Goal: Information Seeking & Learning: Learn about a topic

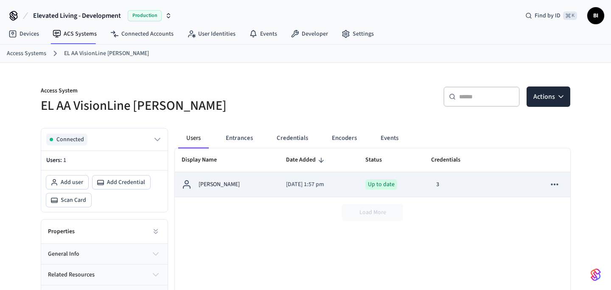
click at [215, 186] on p "[PERSON_NAME]" at bounding box center [219, 184] width 41 height 9
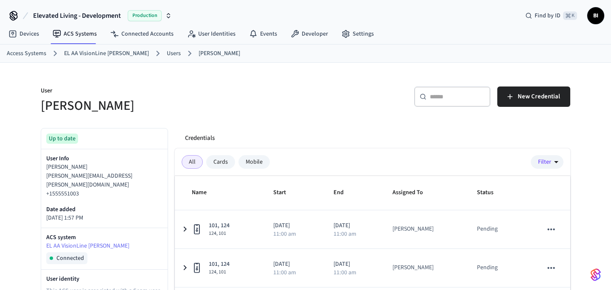
click at [250, 162] on div "Mobile" at bounding box center [254, 162] width 31 height 14
click at [228, 162] on div "Cards" at bounding box center [220, 162] width 29 height 14
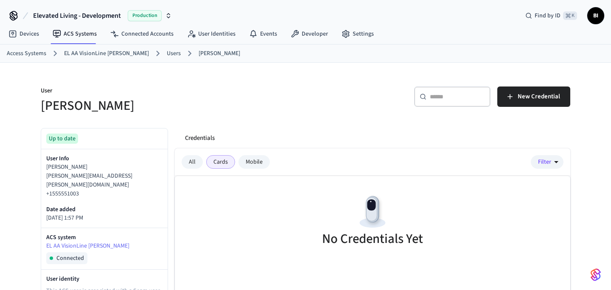
click at [245, 162] on div "Mobile" at bounding box center [254, 162] width 31 height 14
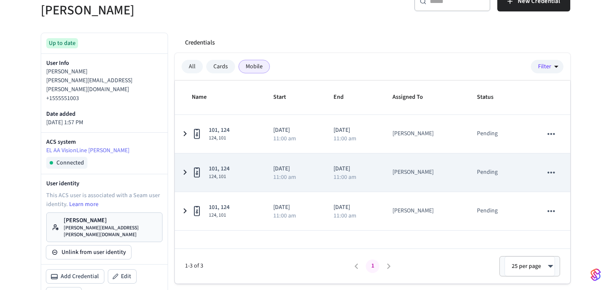
scroll to position [81, 0]
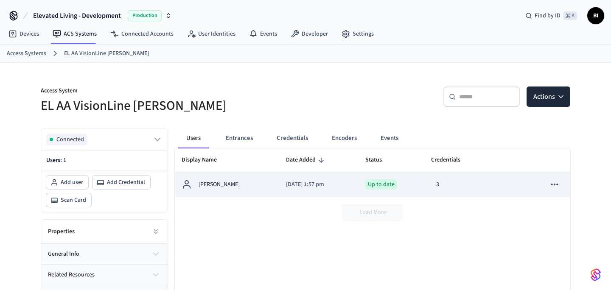
click at [213, 183] on p "[PERSON_NAME]" at bounding box center [219, 184] width 41 height 9
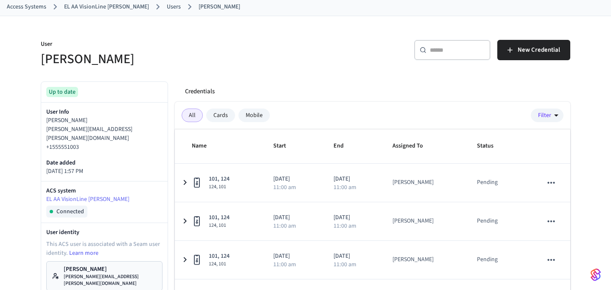
scroll to position [48, 0]
drag, startPoint x: 46, startPoint y: 131, endPoint x: 142, endPoint y: 130, distance: 95.9
click at [142, 130] on div "User Info [PERSON_NAME] [PERSON_NAME][EMAIL_ADDRESS][PERSON_NAME][DOMAIN_NAME] …" at bounding box center [104, 141] width 127 height 79
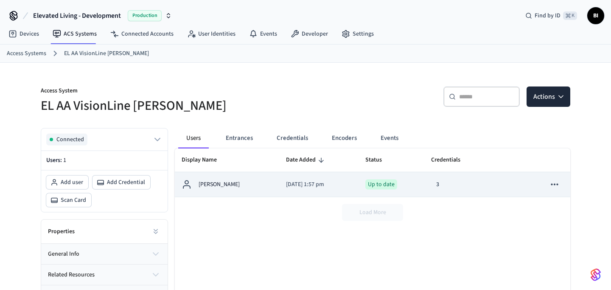
click at [258, 186] on td "[PERSON_NAME]" at bounding box center [227, 184] width 104 height 25
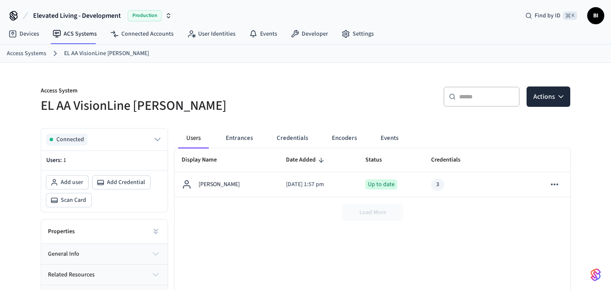
scroll to position [84, 0]
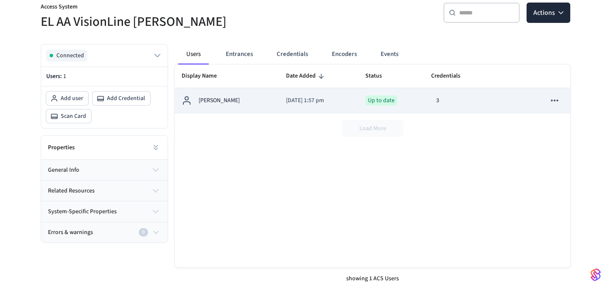
click at [282, 93] on td "[DATE] 1:57 pm" at bounding box center [318, 100] width 79 height 25
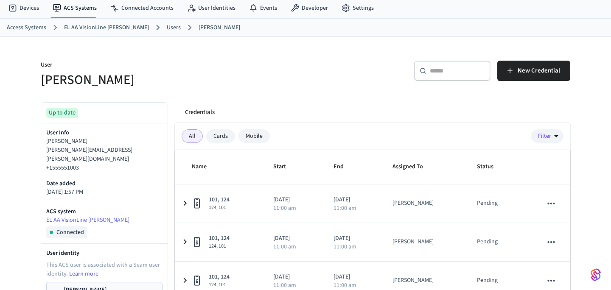
scroll to position [17, 0]
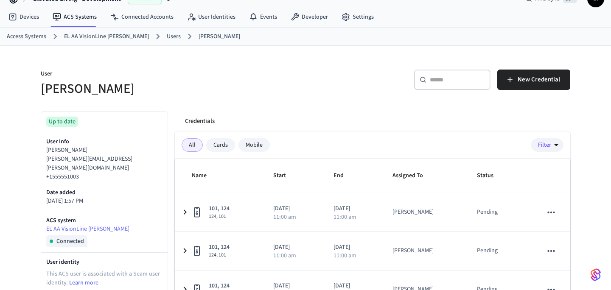
drag, startPoint x: 180, startPoint y: 119, endPoint x: 255, endPoint y: 118, distance: 74.3
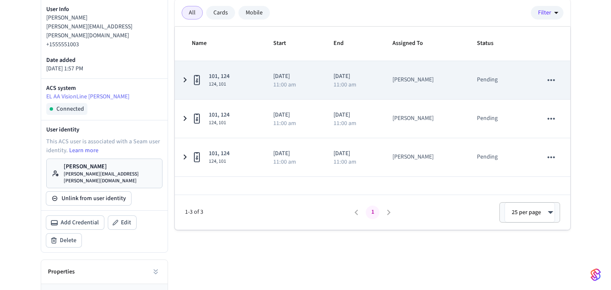
scroll to position [0, 0]
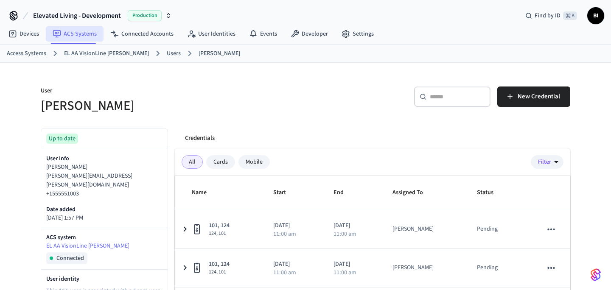
click at [68, 39] on link "ACS Systems" at bounding box center [75, 33] width 58 height 15
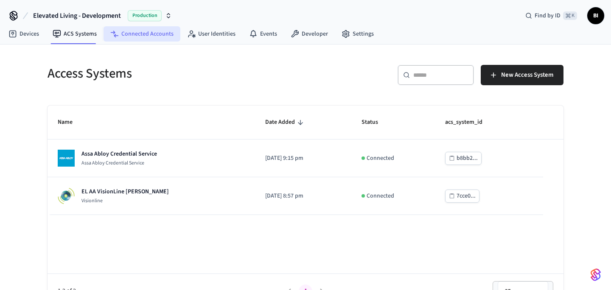
click at [144, 39] on link "Connected Accounts" at bounding box center [142, 33] width 77 height 15
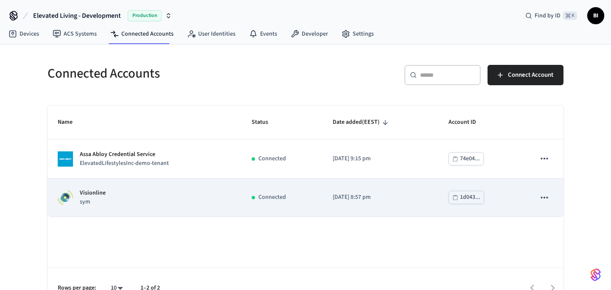
click at [114, 196] on div "Visionline sym" at bounding box center [145, 198] width 174 height 18
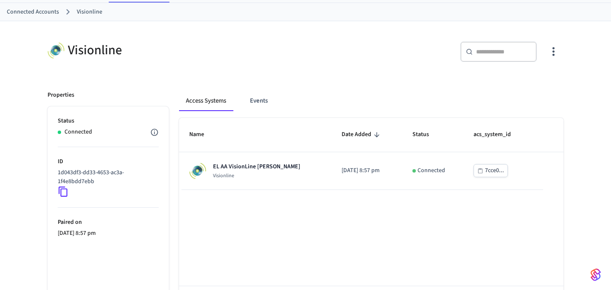
scroll to position [73, 0]
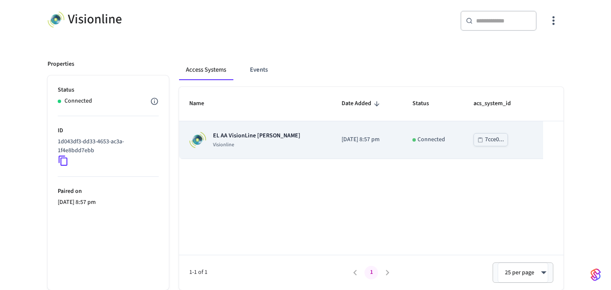
click at [241, 145] on p "Visionline" at bounding box center [256, 145] width 87 height 7
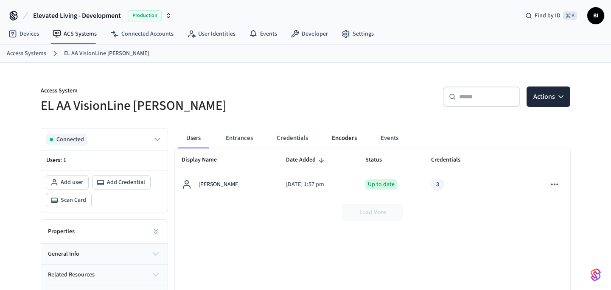
click at [334, 141] on button "Encoders" at bounding box center [344, 138] width 39 height 20
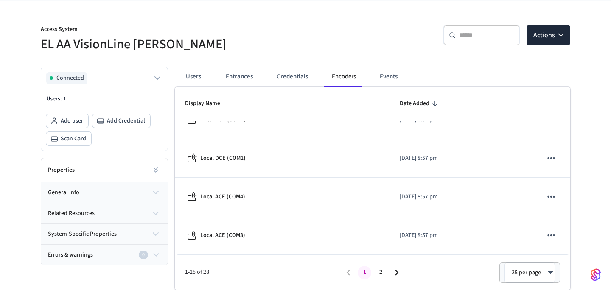
scroll to position [61, 0]
click at [293, 78] on button "Credentials" at bounding box center [292, 77] width 45 height 20
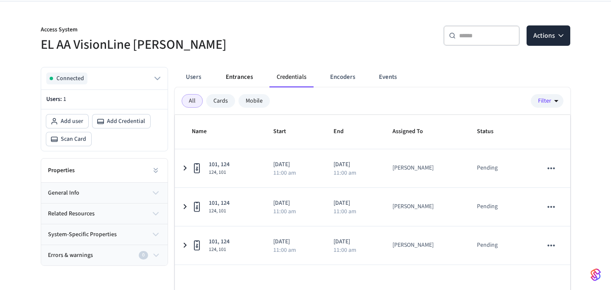
click at [232, 80] on button "Entrances" at bounding box center [239, 77] width 41 height 20
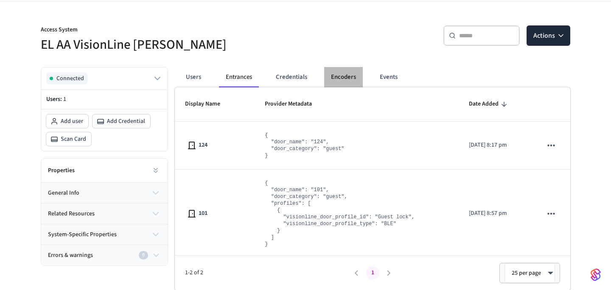
click at [334, 86] on button "Encoders" at bounding box center [343, 77] width 39 height 20
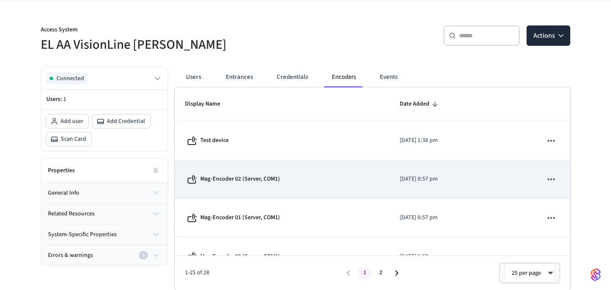
scroll to position [0, 0]
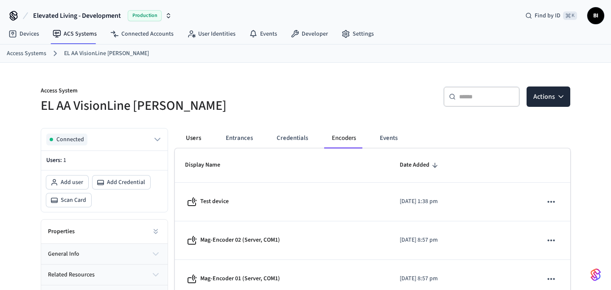
click at [201, 138] on button "Users" at bounding box center [193, 138] width 31 height 20
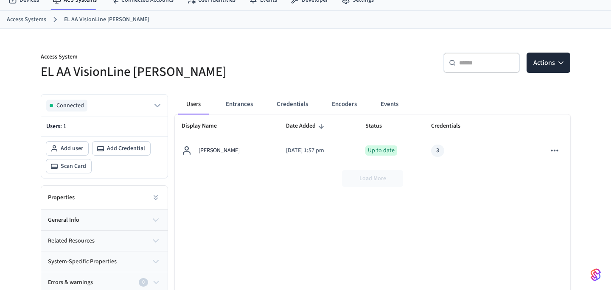
scroll to position [33, 0]
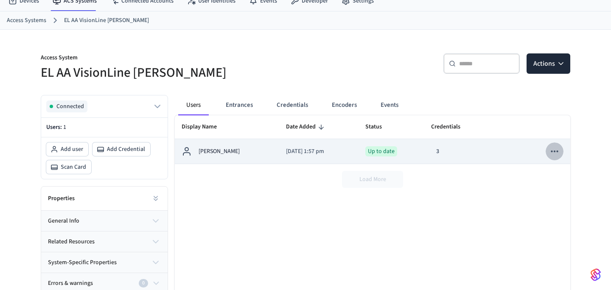
click at [557, 150] on icon "sticky table" at bounding box center [554, 151] width 11 height 11
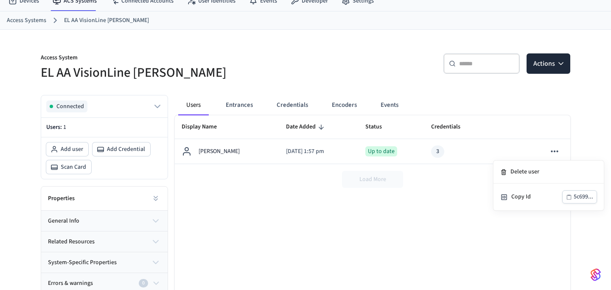
click at [461, 81] on div at bounding box center [305, 145] width 611 height 290
